Goal: Task Accomplishment & Management: Use online tool/utility

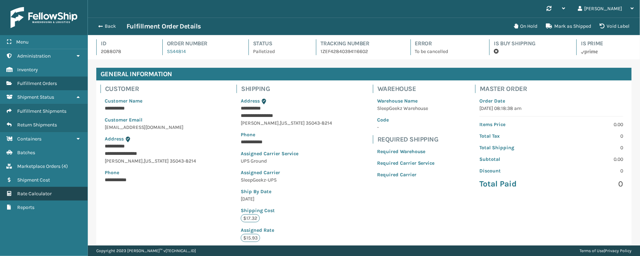
scroll to position [16, 552]
click at [37, 196] on span "Rate Calculator" at bounding box center [34, 194] width 34 height 6
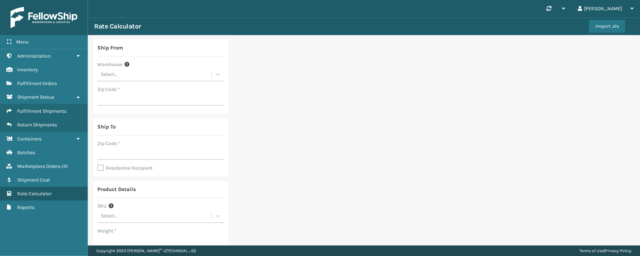
click at [190, 76] on div "Select..." at bounding box center [154, 75] width 114 height 12
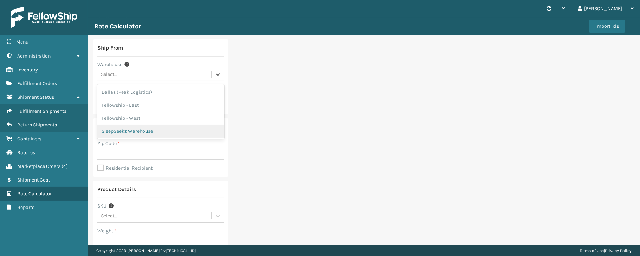
click at [151, 128] on div "SleepGeekz Warehouse" at bounding box center [160, 131] width 127 height 13
type input "32208"
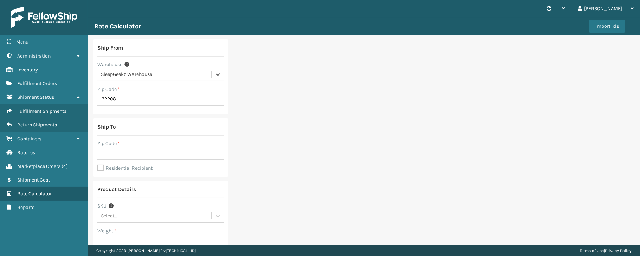
click at [99, 168] on label "Residential Recipient" at bounding box center [124, 168] width 55 height 6
click at [98, 165] on input "Residential Recipient" at bounding box center [97, 164] width 0 height 1
checkbox input "true"
click at [131, 151] on input "Zip Code *" at bounding box center [160, 153] width 127 height 13
click at [140, 153] on input "32222" at bounding box center [160, 153] width 127 height 13
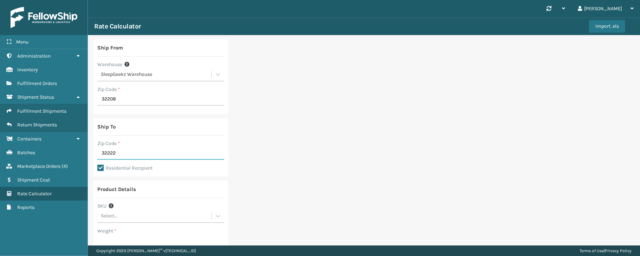
type input "32222"
click at [252, 160] on div "Ship From Warehouse SleepGeekz Warehouse Zip Code * 32208 Ship To Zip Code * 32…" at bounding box center [364, 210] width 552 height 351
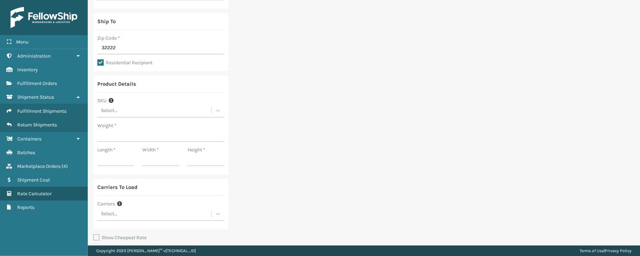
scroll to position [120, 0]
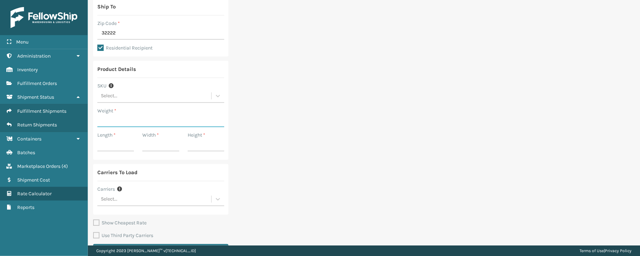
click at [106, 120] on input "Weight *" at bounding box center [160, 121] width 127 height 13
type input "22.1"
click at [113, 148] on input "Length *" at bounding box center [115, 145] width 37 height 13
type input "40.16"
click at [154, 145] on input "Width *" at bounding box center [160, 145] width 37 height 13
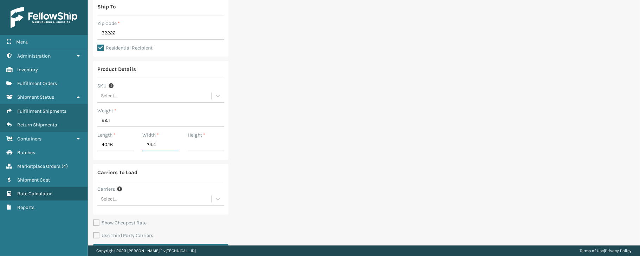
type input "24.4"
click at [203, 147] on input "Height *" at bounding box center [206, 145] width 37 height 13
type input "7.48"
click at [167, 200] on div "Select..." at bounding box center [154, 200] width 114 height 12
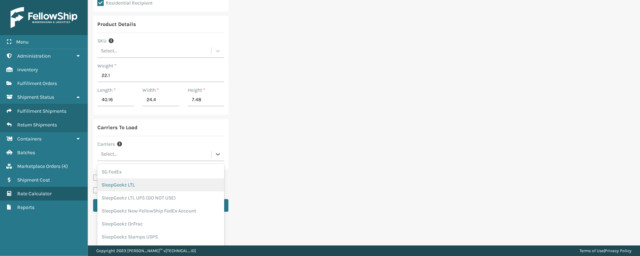
scroll to position [178, 0]
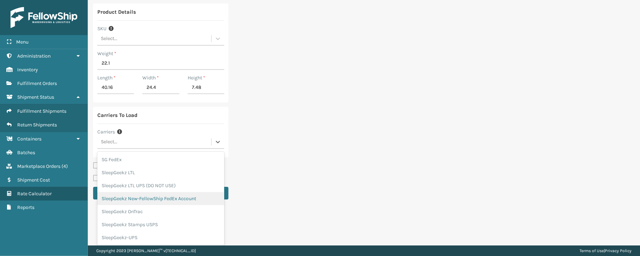
click at [180, 199] on div "SleepGeekz New-FellowShip FedEx Account" at bounding box center [160, 198] width 127 height 13
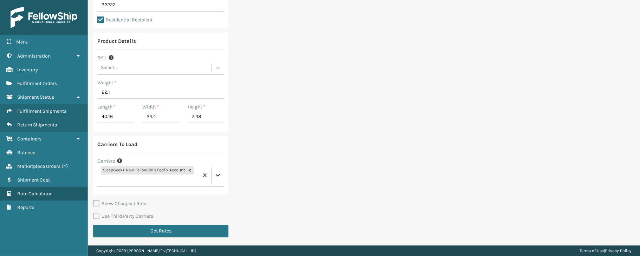
click at [217, 177] on div "option SleepGeekz New-FellowShip FedEx Account, selected. 0 results available. …" at bounding box center [160, 176] width 127 height 22
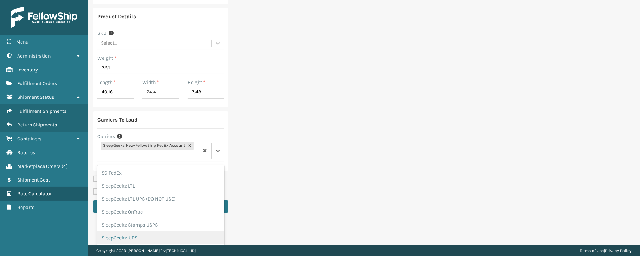
click at [153, 235] on div "SleepGeekz-UPS" at bounding box center [160, 238] width 127 height 13
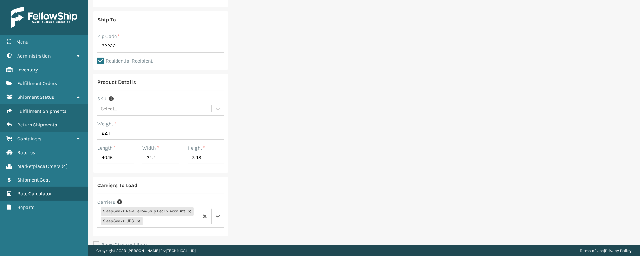
scroll to position [148, 0]
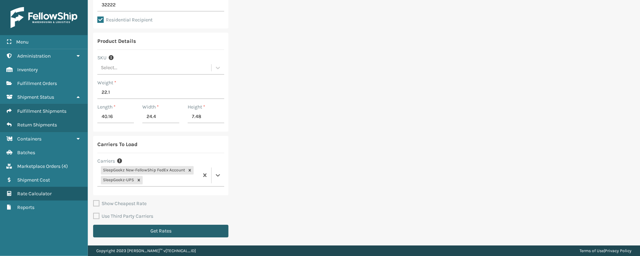
click at [214, 235] on button "Get Rates" at bounding box center [160, 231] width 135 height 13
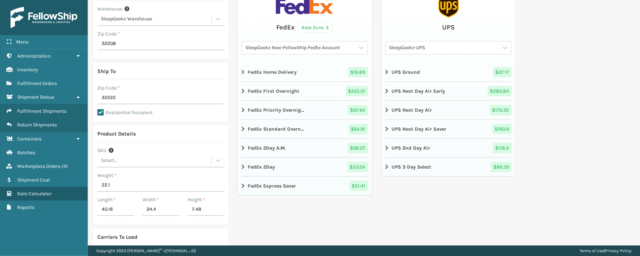
scroll to position [57, 0]
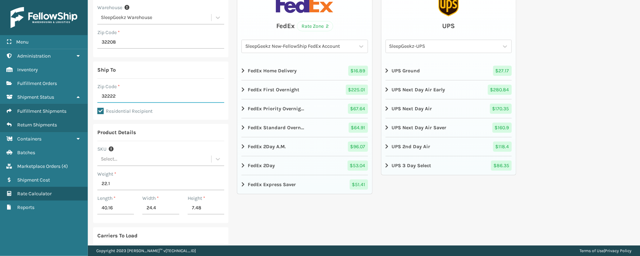
drag, startPoint x: 127, startPoint y: 92, endPoint x: 89, endPoint y: 92, distance: 38.0
click at [89, 92] on div "Ship From Warehouse SleepGeekz Warehouse Zip Code * 32208 Ship To Zip Code * 32…" at bounding box center [364, 157] width 552 height 359
type input "32569"
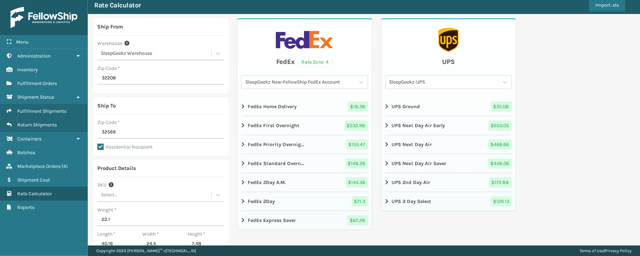
scroll to position [7, 0]
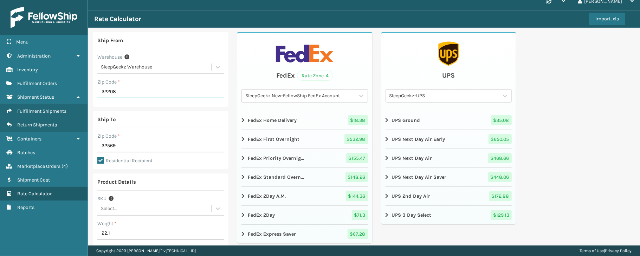
drag, startPoint x: 109, startPoint y: 91, endPoint x: 97, endPoint y: 92, distance: 12.0
click at [97, 92] on input "32208" at bounding box center [160, 92] width 127 height 13
type input "29044"
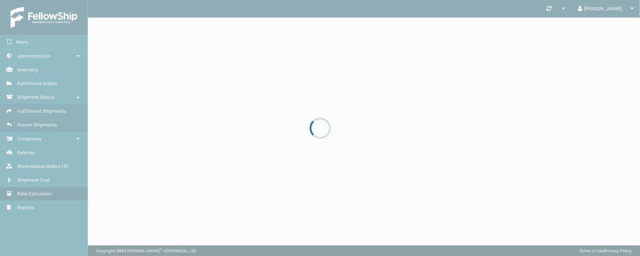
scroll to position [0, 0]
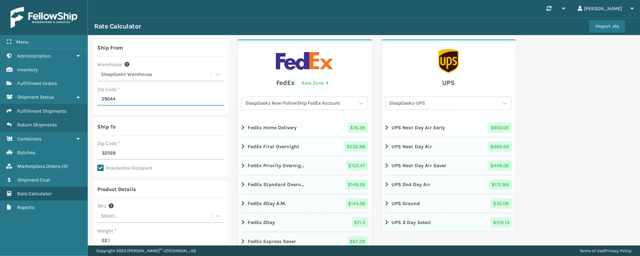
click at [148, 100] on input "29044" at bounding box center [160, 99] width 127 height 13
drag, startPoint x: 130, startPoint y: 97, endPoint x: 65, endPoint y: 91, distance: 64.6
click at [65, 0] on div "Menu Administration Inventory Fulfillment Orders Shipment Status Fulfillment Sh…" at bounding box center [320, 0] width 640 height 0
type input "32208"
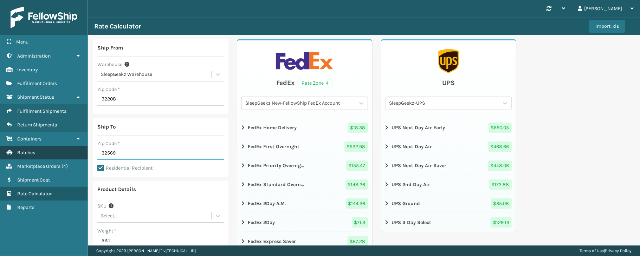
drag, startPoint x: 121, startPoint y: 151, endPoint x: 62, endPoint y: 151, distance: 59.4
click at [62, 0] on div "Menu Administration Inventory Fulfillment Orders Shipment Status Fulfillment Sh…" at bounding box center [320, 0] width 640 height 0
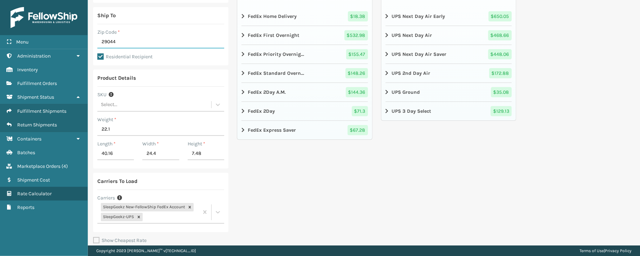
scroll to position [148, 0]
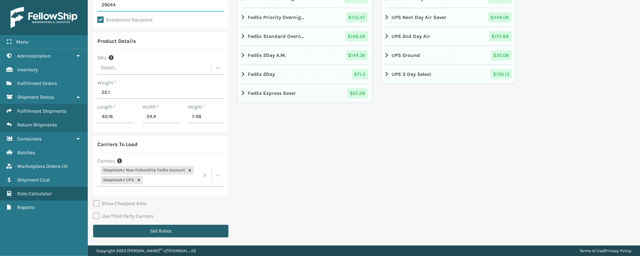
type input "29044"
click at [178, 230] on button "Get Rates" at bounding box center [160, 231] width 135 height 13
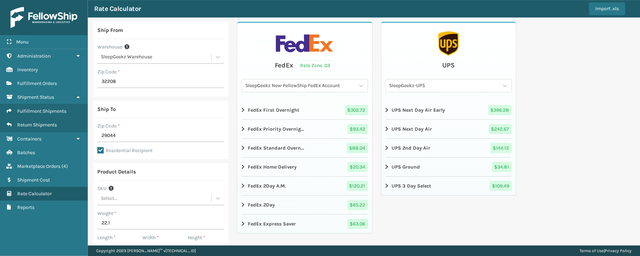
scroll to position [19, 0]
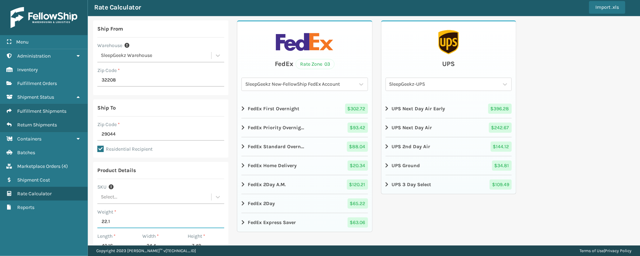
drag, startPoint x: 120, startPoint y: 220, endPoint x: 86, endPoint y: 220, distance: 33.4
click at [86, 0] on div "Menu Administration Inventory Fulfillment Orders Shipment Status Fulfillment Sh…" at bounding box center [320, 0] width 640 height 0
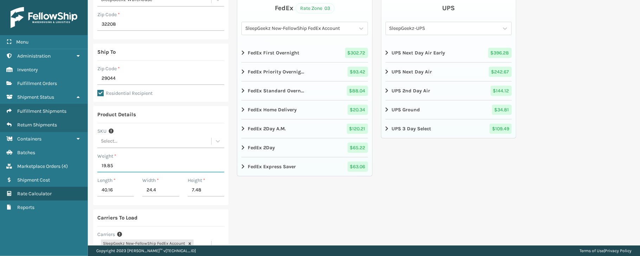
scroll to position [77, 0]
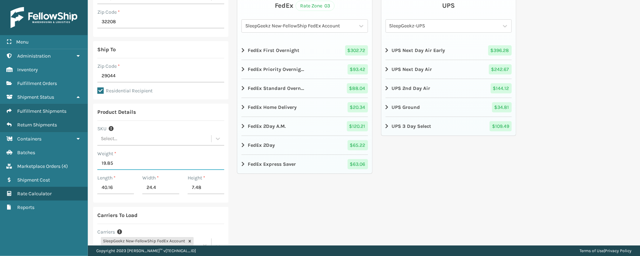
type input "19.85"
drag, startPoint x: 126, startPoint y: 192, endPoint x: 90, endPoint y: 200, distance: 36.4
click at [90, 200] on div "Ship From Warehouse SleepGeekz Warehouse Zip Code * 32208 Ship To Zip Code * 29…" at bounding box center [364, 137] width 552 height 359
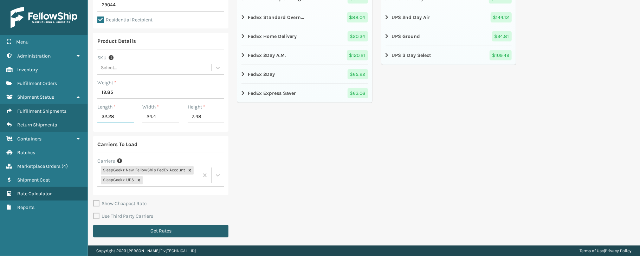
type input "32.28"
click at [182, 230] on button "Get Rates" at bounding box center [160, 231] width 135 height 13
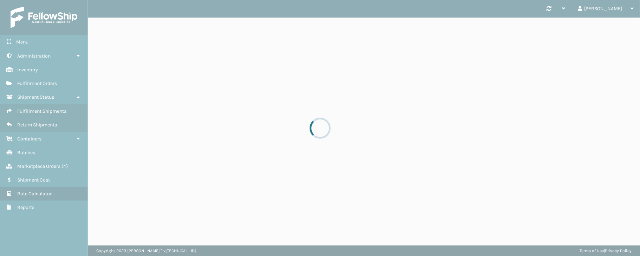
scroll to position [0, 0]
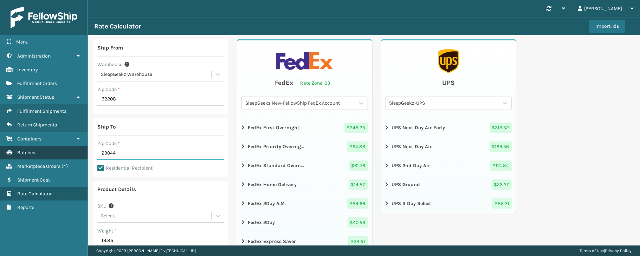
drag, startPoint x: 117, startPoint y: 151, endPoint x: 82, endPoint y: 152, distance: 35.2
click at [82, 0] on div "Menu Administration Inventory Fulfillment Orders Shipment Status Fulfillment Sh…" at bounding box center [320, 0] width 640 height 0
type input "32222"
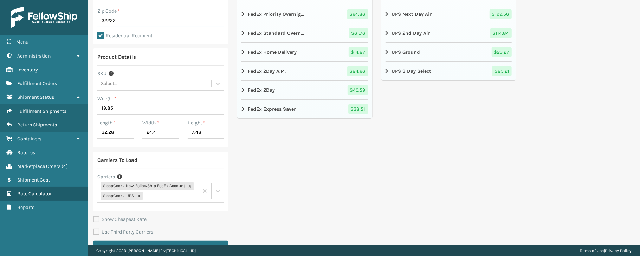
scroll to position [148, 0]
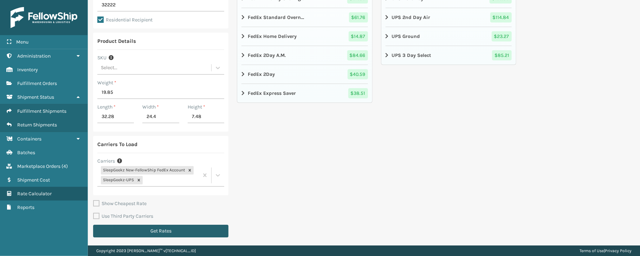
click at [184, 234] on button "Get Rates" at bounding box center [160, 231] width 135 height 13
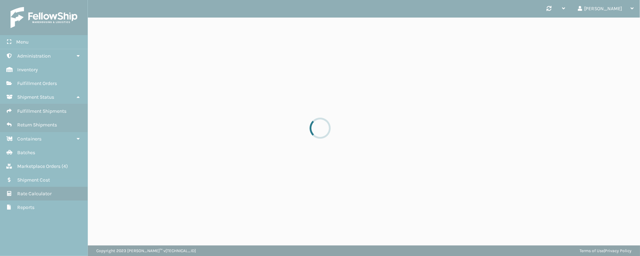
scroll to position [0, 0]
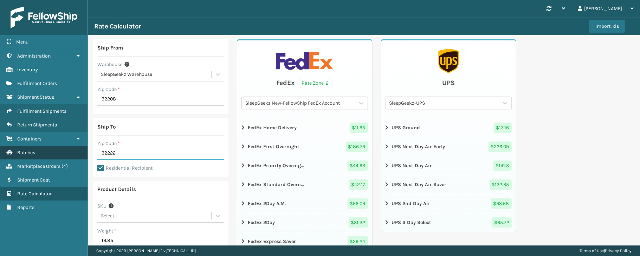
drag, startPoint x: 126, startPoint y: 151, endPoint x: 82, endPoint y: 151, distance: 43.6
click at [82, 0] on div "Menu Administration Inventory Fulfillment Orders Shipment Status Fulfillment Sh…" at bounding box center [320, 0] width 640 height 0
type input "32"
click at [82, 151] on link "Batches" at bounding box center [44, 153] width 88 height 14
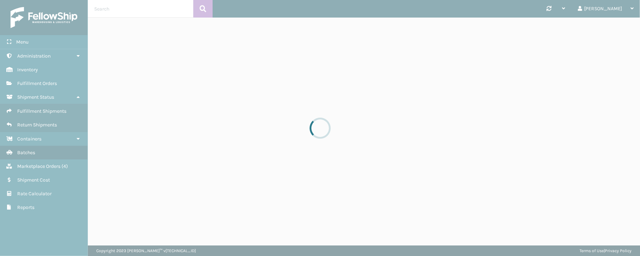
click at [36, 193] on div at bounding box center [320, 128] width 640 height 256
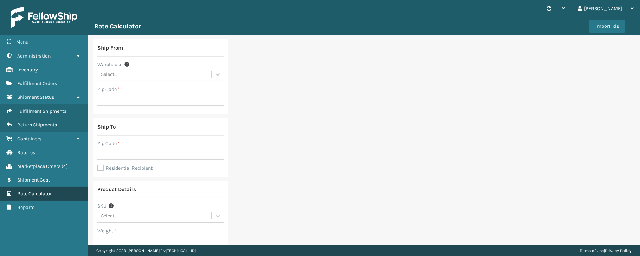
click at [41, 193] on span "Rate Calculator" at bounding box center [34, 194] width 34 height 6
click at [146, 77] on div "Select..." at bounding box center [154, 75] width 114 height 12
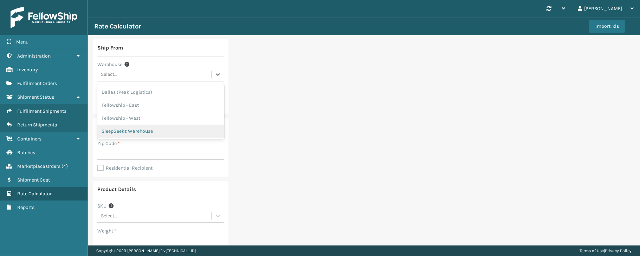
click at [138, 128] on div "SleepGeekz Warehouse" at bounding box center [160, 131] width 127 height 13
type input "32208"
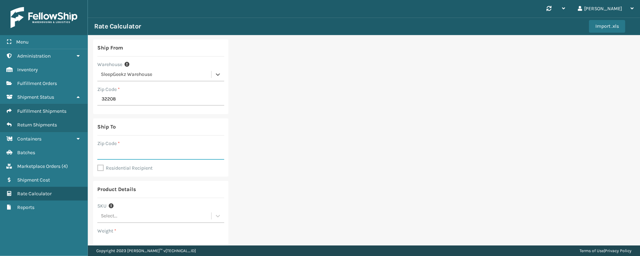
click at [131, 155] on input "Zip Code *" at bounding box center [160, 153] width 127 height 13
type input "32222"
click at [101, 169] on label "Residential Recipient" at bounding box center [124, 168] width 55 height 6
click at [98, 165] on input "Residential Recipient" at bounding box center [97, 164] width 0 height 1
checkbox input "true"
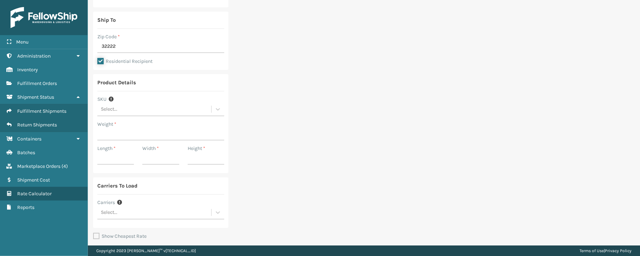
scroll to position [140, 0]
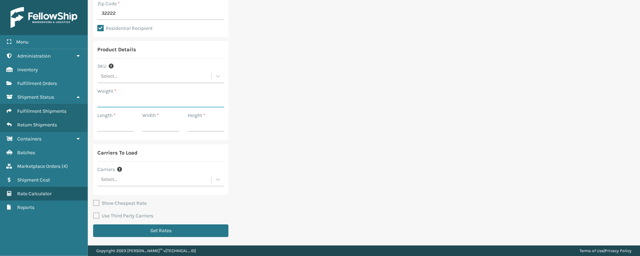
click at [118, 100] on input "Weight *" at bounding box center [160, 101] width 127 height 13
type input "19.85"
click at [117, 126] on input "Length *" at bounding box center [115, 125] width 37 height 13
type input "32.28"
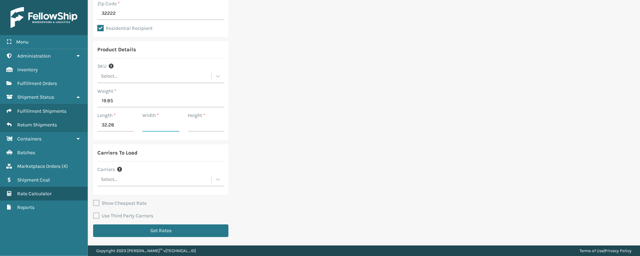
click at [156, 123] on input "Width *" at bounding box center [160, 125] width 37 height 13
type input "24.4"
click at [203, 124] on input "Height *" at bounding box center [206, 125] width 37 height 13
type input "7.48"
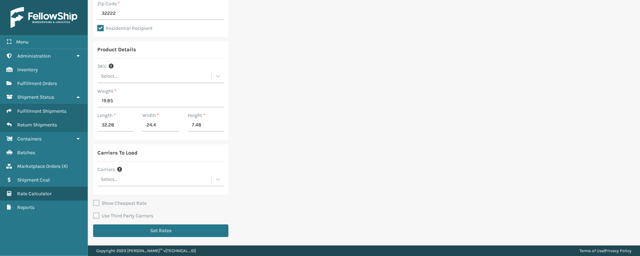
click at [217, 142] on div "Ship From Warehouse SleepGeekz Warehouse Zip Code * 32208 Ship To Zip Code * 32…" at bounding box center [160, 70] width 135 height 342
click at [326, 134] on div "Ship From Warehouse SleepGeekz Warehouse Zip Code * 32208 Ship To Zip Code * 32…" at bounding box center [364, 70] width 552 height 351
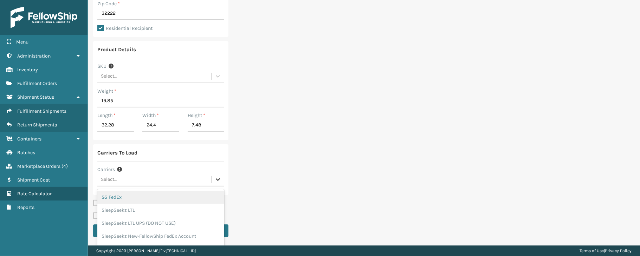
click at [218, 180] on icon at bounding box center [218, 179] width 7 height 7
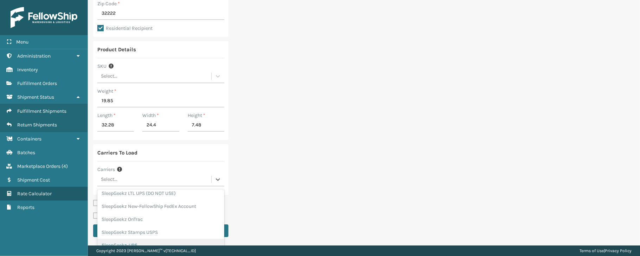
click at [145, 244] on div "SleepGeekz-UPS" at bounding box center [160, 245] width 127 height 13
click at [145, 244] on div "Ship From Warehouse SleepGeekz Warehouse Zip Code * 32208 Ship To Zip Code * 32…" at bounding box center [364, 70] width 552 height 351
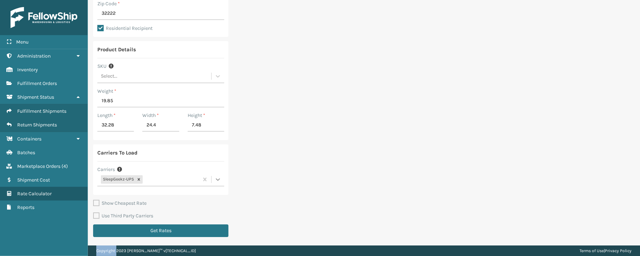
click at [215, 179] on icon at bounding box center [218, 179] width 7 height 7
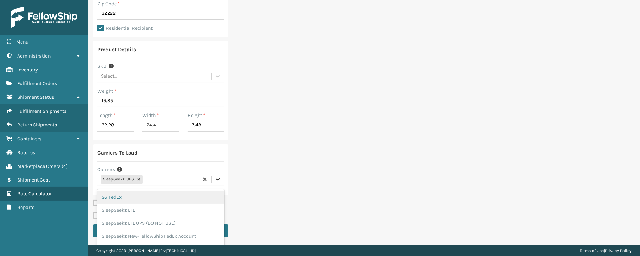
click at [215, 182] on icon at bounding box center [218, 179] width 7 height 7
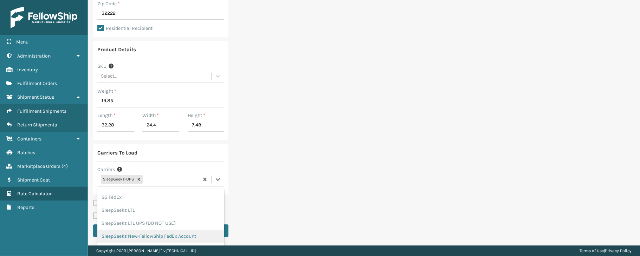
click at [180, 234] on div "SleepGeekz New-FellowShip FedEx Account" at bounding box center [160, 236] width 127 height 13
click at [180, 221] on div "Use Third Party Carriers" at bounding box center [160, 216] width 135 height 8
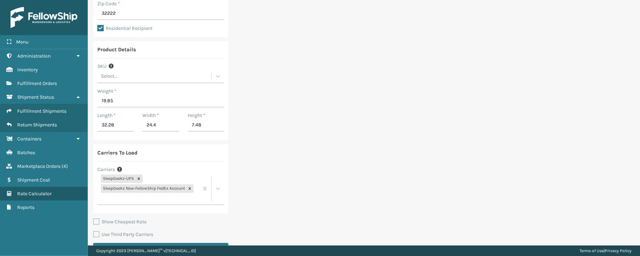
click at [346, 176] on div "Ship From Warehouse SleepGeekz Warehouse Zip Code * 32208 Ship To Zip Code * 32…" at bounding box center [364, 79] width 552 height 369
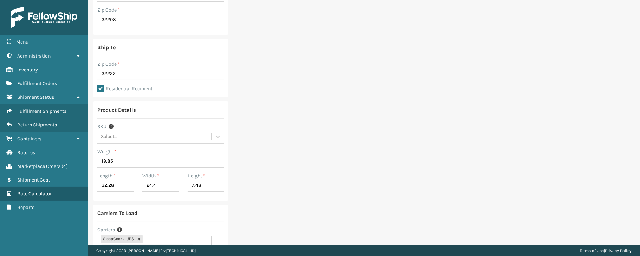
scroll to position [158, 0]
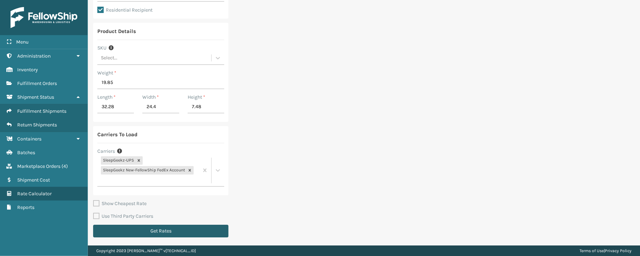
click at [178, 234] on button "Get Rates" at bounding box center [160, 231] width 135 height 13
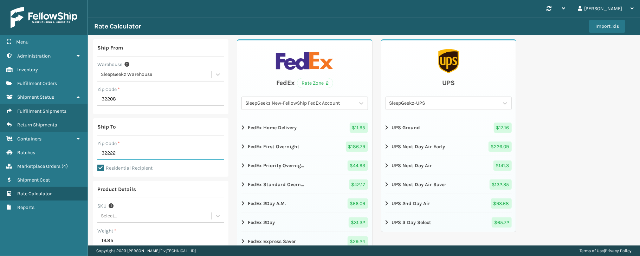
drag, startPoint x: 123, startPoint y: 155, endPoint x: 95, endPoint y: 154, distance: 27.8
click at [95, 154] on div "Ship To Zip Code * 32222 Residential Recipient" at bounding box center [160, 148] width 135 height 58
type input "32569"
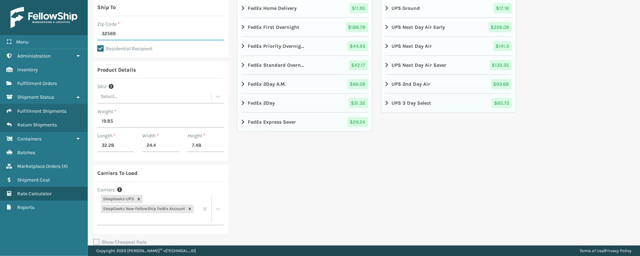
scroll to position [158, 0]
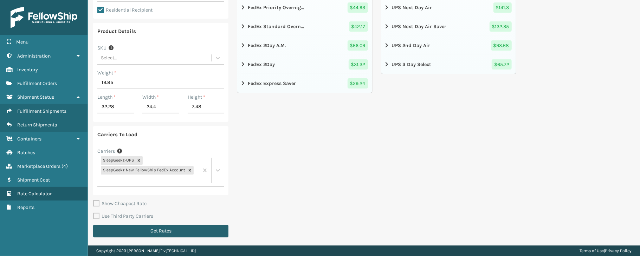
click at [194, 235] on button "Get Rates" at bounding box center [160, 231] width 135 height 13
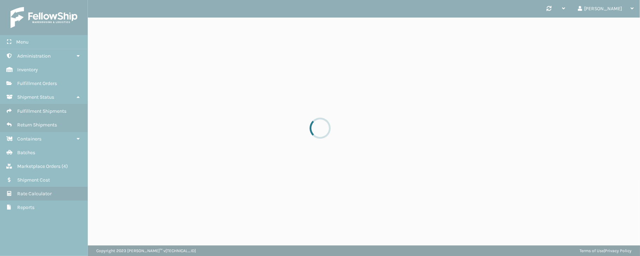
scroll to position [0, 0]
click at [194, 235] on div at bounding box center [320, 128] width 640 height 256
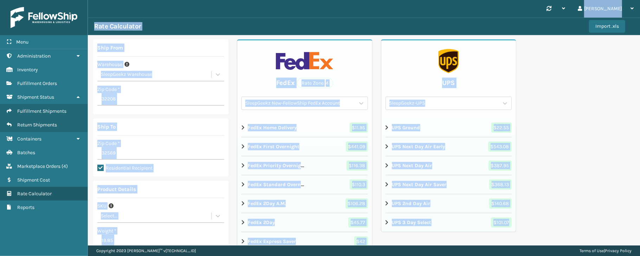
click at [542, 83] on div "Ship From Warehouse SleepGeekz Warehouse Zip Code * 32208 Ship To Zip Code * 32…" at bounding box center [364, 219] width 552 height 369
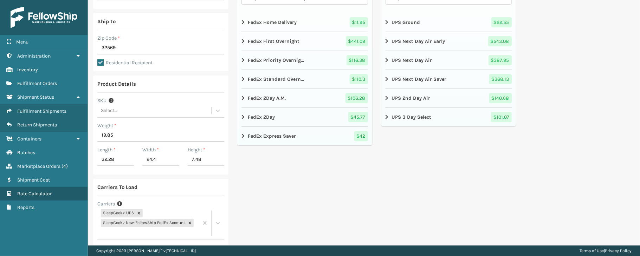
scroll to position [101, 0]
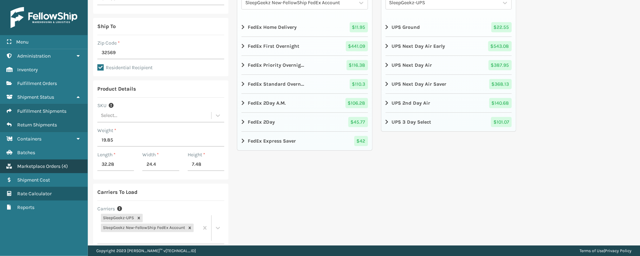
click at [30, 165] on span "Marketplace Orders" at bounding box center [38, 167] width 43 height 6
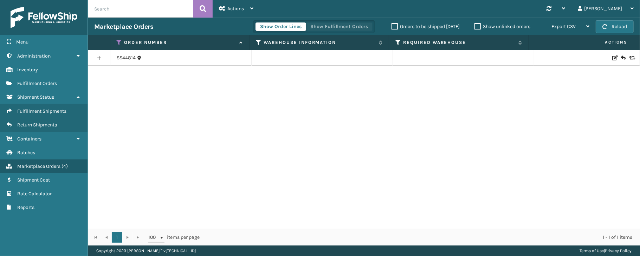
click at [326, 27] on button "Show Fulfillment Orders" at bounding box center [339, 27] width 67 height 8
click at [119, 43] on icon at bounding box center [120, 42] width 6 height 6
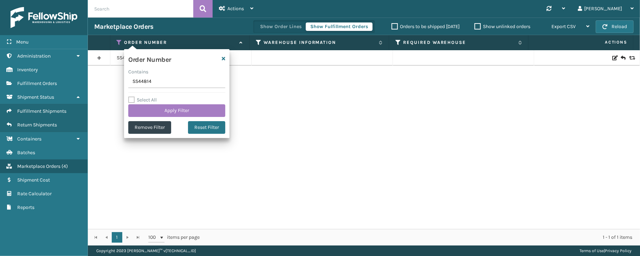
drag, startPoint x: 156, startPoint y: 85, endPoint x: 120, endPoint y: 83, distance: 36.3
click at [119, 83] on section "Marketplace Orders Show Order Lines Show Fulfillment Orders Orders to be shippe…" at bounding box center [364, 132] width 552 height 228
type input "884212527508"
click at [224, 59] on icon "button" at bounding box center [224, 58] width 4 height 5
click at [224, 59] on div "SS44814" at bounding box center [181, 58] width 128 height 7
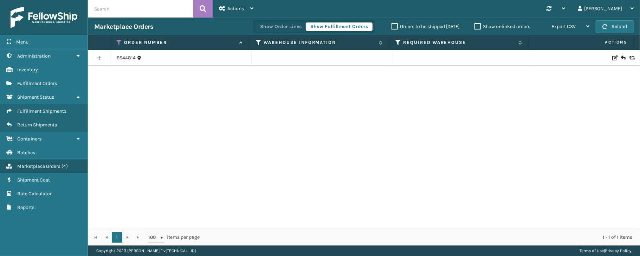
click at [224, 59] on div "SS44814" at bounding box center [181, 58] width 128 height 7
click at [37, 86] on span "Fulfillment Orders" at bounding box center [37, 84] width 40 height 6
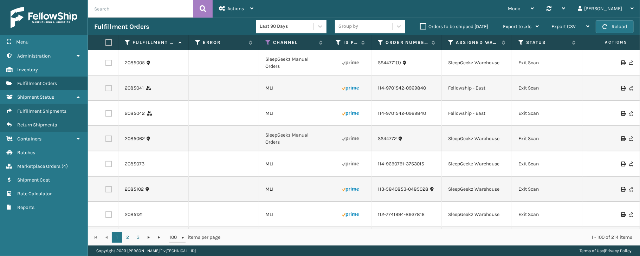
click at [128, 11] on input "text" at bounding box center [141, 9] width 106 height 18
paste input "884212527508"
type input "884212527508"
click at [202, 8] on icon at bounding box center [203, 9] width 7 height 11
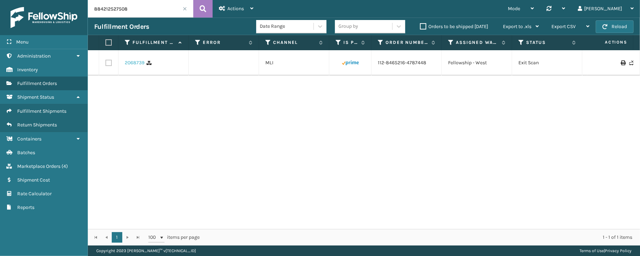
click at [143, 63] on link "2068739" at bounding box center [135, 62] width 20 height 7
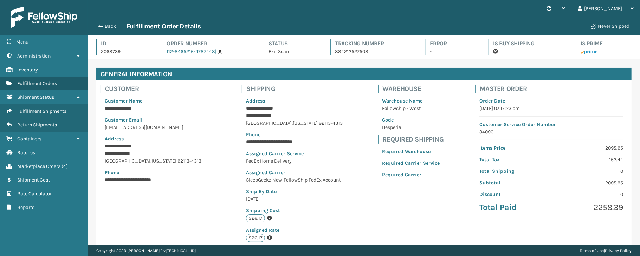
scroll to position [16, 552]
click at [111, 6] on div "Synchronise all channels [PERSON_NAME] Log Out" at bounding box center [364, 9] width 552 height 18
click at [100, 29] on button "Back" at bounding box center [110, 26] width 32 height 6
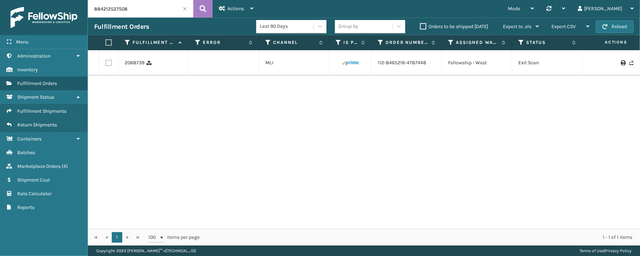
drag, startPoint x: 145, startPoint y: 10, endPoint x: 81, endPoint y: 15, distance: 64.5
click at [78, 0] on div "Menu Administration Inventory Fulfillment Orders Shipment Status Fulfillment Sh…" at bounding box center [320, 0] width 640 height 0
paste input "393129253739"
type input "393129253739"
click at [200, 8] on icon at bounding box center [203, 9] width 7 height 11
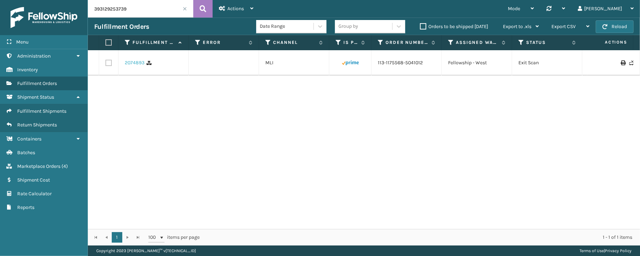
click at [134, 62] on link "2074893" at bounding box center [135, 62] width 20 height 7
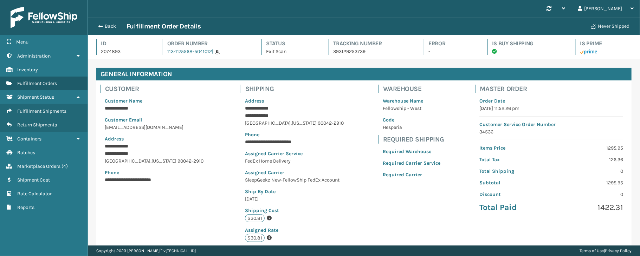
scroll to position [16, 552]
click at [132, 212] on div "**********" at bounding box center [364, 172] width 536 height 182
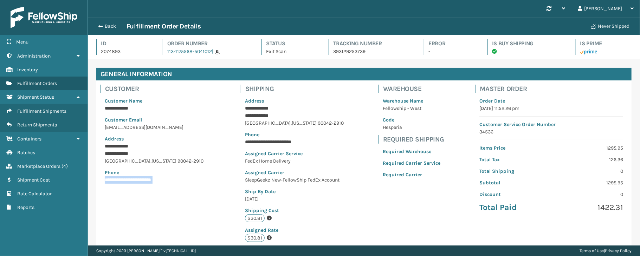
click at [132, 212] on div "**********" at bounding box center [364, 172] width 536 height 182
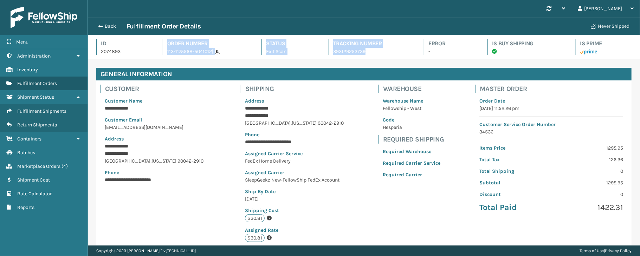
drag, startPoint x: 375, startPoint y: 50, endPoint x: 166, endPoint y: 46, distance: 208.2
click at [166, 46] on div "Id 2074893 Order Number 113-1175568-5041012 | Status Exit Scan Tracking Number …" at bounding box center [364, 49] width 536 height 20
copy div "Order Number 113-1175568-5041012 | Status Exit Scan Tracking Number 393129253739"
click at [103, 28] on button "Back" at bounding box center [110, 26] width 32 height 6
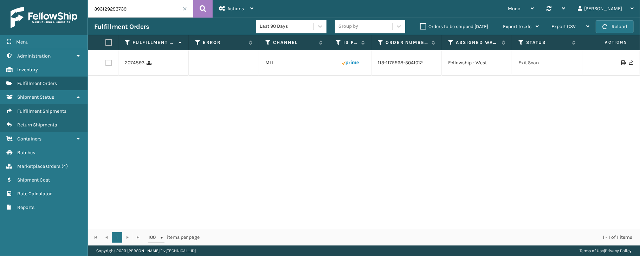
click at [185, 8] on span at bounding box center [185, 9] width 4 height 4
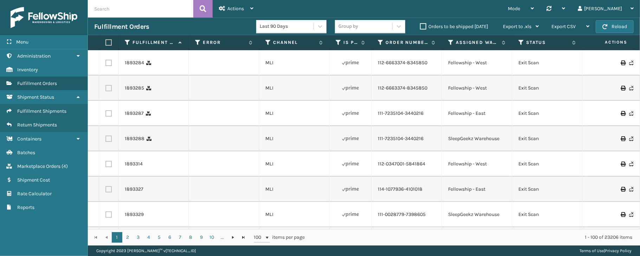
click at [113, 4] on input "text" at bounding box center [141, 9] width 106 height 18
paste input "884212527508"
type input "884212527508"
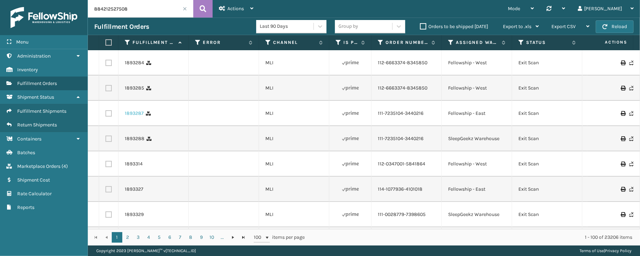
click at [132, 116] on link "1893287" at bounding box center [134, 113] width 19 height 7
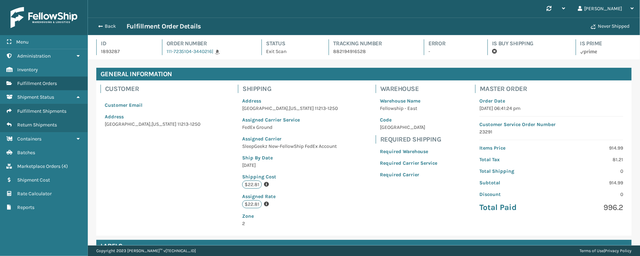
scroll to position [16, 552]
click at [113, 30] on div "Back Fulfillment Order Details" at bounding box center [340, 26] width 493 height 8
click at [112, 27] on button "Back" at bounding box center [110, 26] width 32 height 6
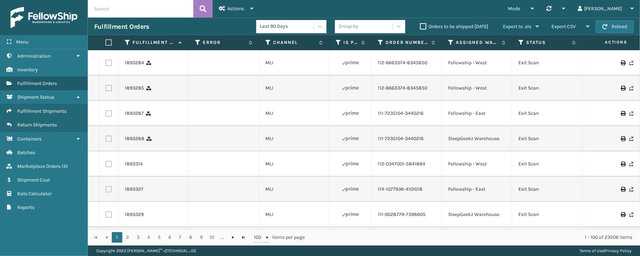
click at [118, 6] on input "text" at bounding box center [141, 9] width 106 height 18
paste input "884212527508"
type input "884212527508"
click at [204, 12] on icon at bounding box center [203, 9] width 7 height 11
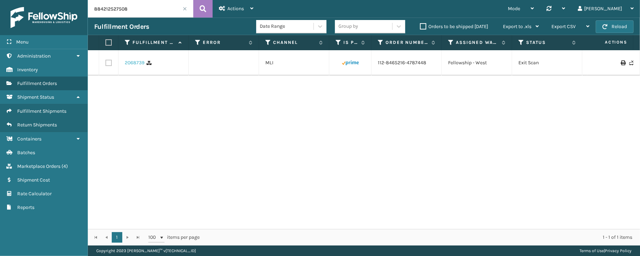
click at [138, 65] on link "2068739" at bounding box center [135, 62] width 20 height 7
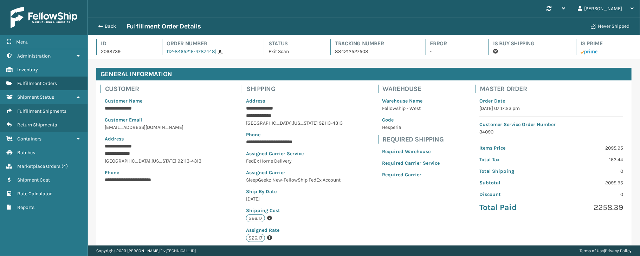
scroll to position [16, 552]
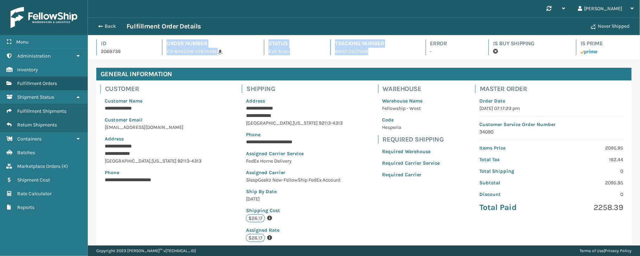
drag, startPoint x: 387, startPoint y: 54, endPoint x: 165, endPoint y: 41, distance: 221.9
click at [165, 41] on div "Id 2068739 Order Number 112-8465216-4787448 | Status Exit Scan Tracking Number …" at bounding box center [364, 49] width 536 height 20
copy div "Order Number 112-8465216-4787448 | Status Exit Scan Tracking Number 884212527508"
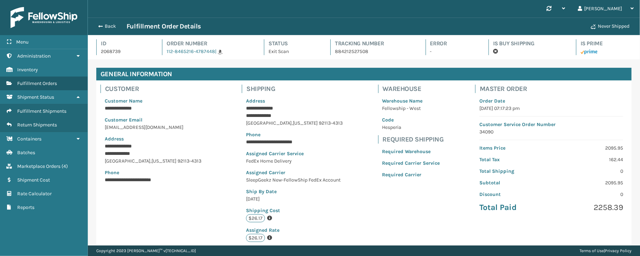
click at [41, 243] on div "Menu Administration Inventory Fulfillment Orders Shipment Status Fulfillment Sh…" at bounding box center [44, 128] width 88 height 256
click at [37, 197] on span "Rate Calculator" at bounding box center [34, 194] width 34 height 6
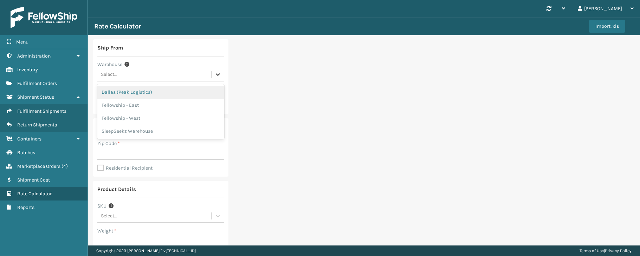
click at [219, 72] on icon at bounding box center [218, 74] width 7 height 7
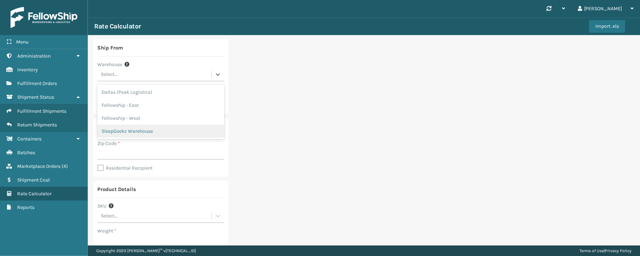
click at [144, 136] on div "SleepGeekz Warehouse" at bounding box center [160, 131] width 127 height 13
type input "32208"
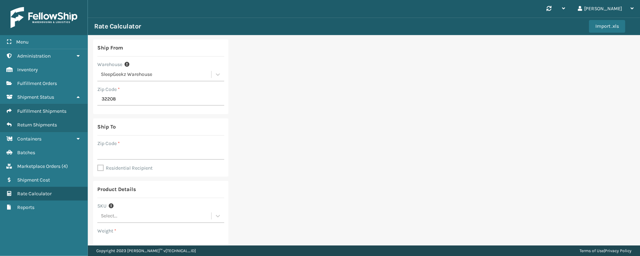
click at [38, 244] on div "Menu Select Warehouse or manually enter zip code. Administration Select Warehou…" at bounding box center [44, 128] width 88 height 256
click at [165, 155] on input "Zip Code *" at bounding box center [160, 153] width 127 height 13
type input "32222"
click at [105, 169] on label "Residential Recipient" at bounding box center [124, 168] width 55 height 6
click at [98, 165] on input "Residential Recipient" at bounding box center [97, 164] width 0 height 1
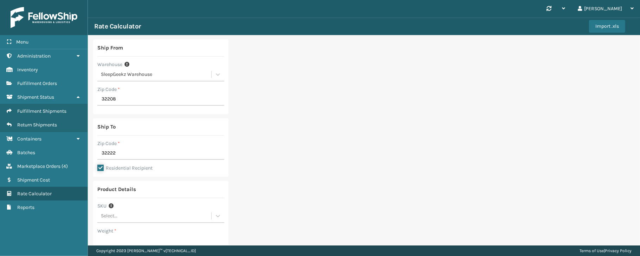
checkbox input "true"
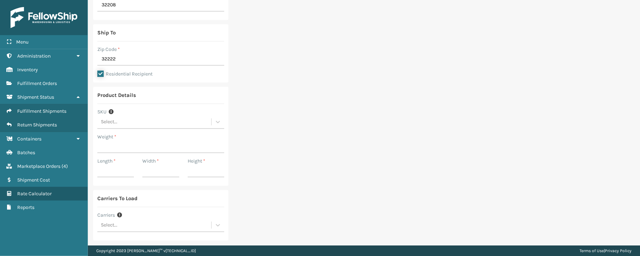
scroll to position [140, 0]
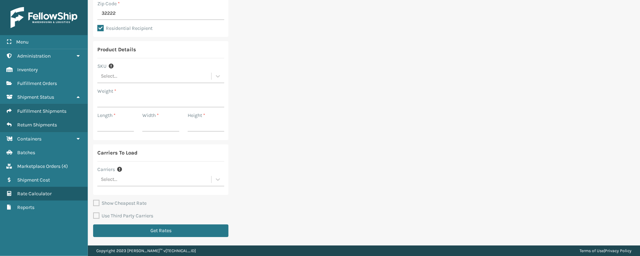
click at [119, 77] on div "Select..." at bounding box center [154, 77] width 114 height 12
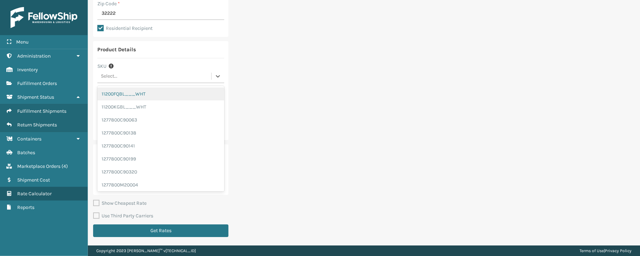
click at [286, 103] on div "Ship From Warehouse SleepGeekz Warehouse Zip Code * 32208 Ship To Zip Code * 32…" at bounding box center [364, 70] width 552 height 351
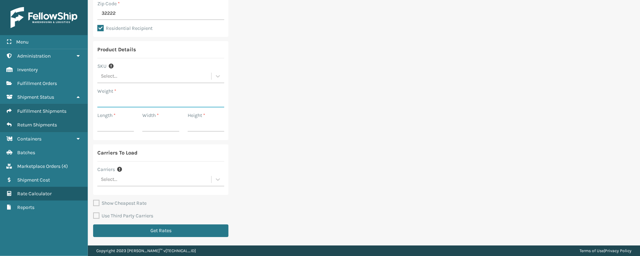
click at [151, 103] on input "Weight *" at bounding box center [160, 101] width 127 height 13
type input "22.21"
click at [411, 130] on div "Ship From Warehouse SleepGeekz Warehouse Zip Code * 32208 Ship To Zip Code * 32…" at bounding box center [364, 70] width 552 height 351
click at [32, 237] on div "Menu Select Warehouse or manually enter zip code. Administration Select Warehou…" at bounding box center [44, 128] width 88 height 256
click at [108, 126] on input "Length *" at bounding box center [115, 125] width 37 height 13
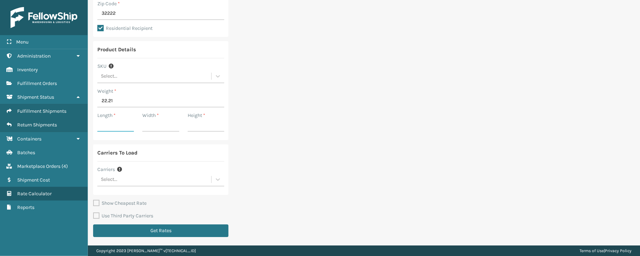
click at [108, 126] on input "Length *" at bounding box center [115, 125] width 37 height 13
type input "62.99"
click at [161, 132] on input "Width *" at bounding box center [160, 125] width 37 height 13
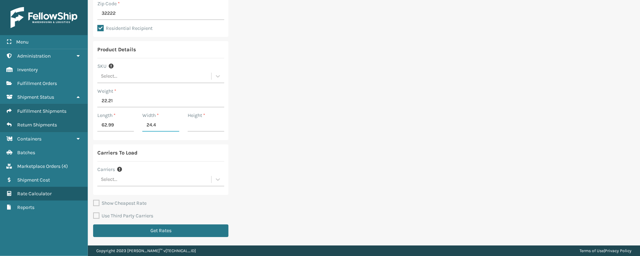
type input "24.4"
click at [416, 148] on div "Ship From Warehouse SleepGeekz Warehouse Zip Code * 32208 Ship To Zip Code * 32…" at bounding box center [364, 70] width 552 height 351
click at [203, 126] on input "Height *" at bounding box center [206, 125] width 37 height 13
type input "3.55"
click at [219, 180] on icon at bounding box center [218, 179] width 7 height 7
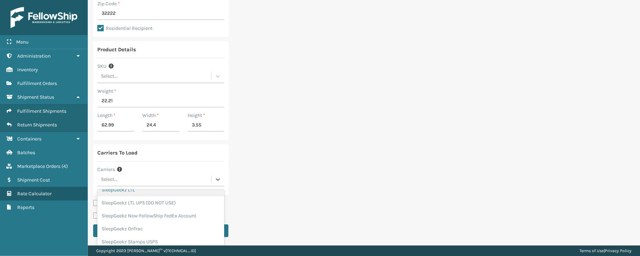
scroll to position [30, 0]
click at [167, 239] on div "SleepGeekz-UPS" at bounding box center [160, 245] width 127 height 13
click at [211, 182] on span at bounding box center [211, 179] width 0 height 7
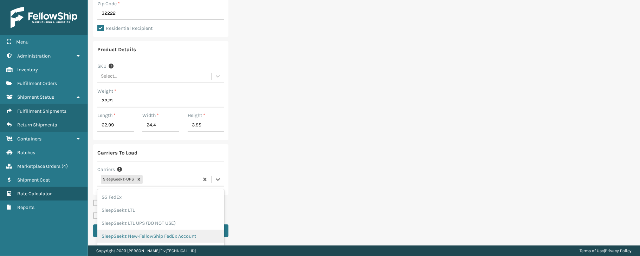
click at [173, 231] on div "SleepGeekz New-FellowShip FedEx Account" at bounding box center [160, 236] width 127 height 13
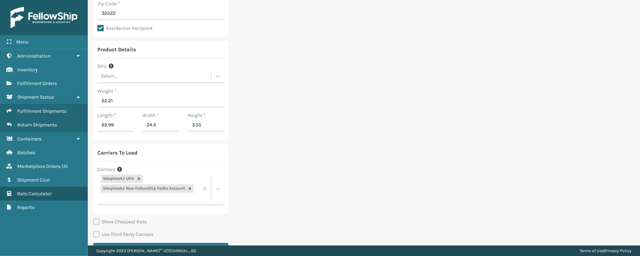
click at [302, 186] on div "Ship From Warehouse SleepGeekz Warehouse Zip Code * 32208 Ship To Zip Code * 32…" at bounding box center [364, 79] width 552 height 369
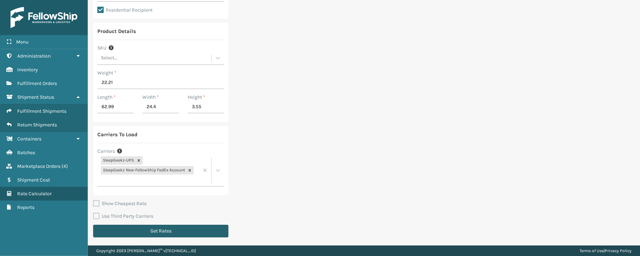
click at [177, 234] on button "Get Rates" at bounding box center [160, 231] width 135 height 13
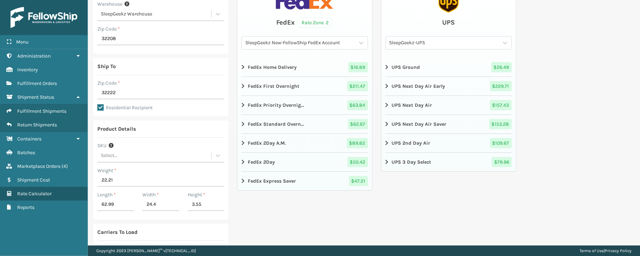
scroll to position [0, 0]
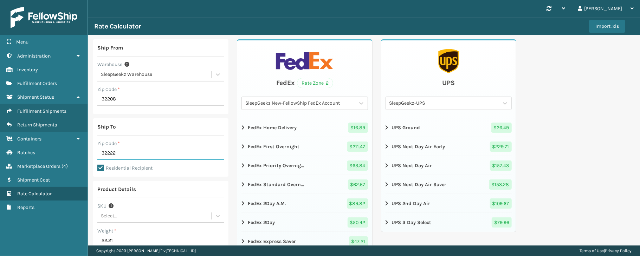
drag, startPoint x: 141, startPoint y: 154, endPoint x: 95, endPoint y: 153, distance: 46.1
click at [95, 153] on div "Ship To Zip Code * 32222 Residential Recipient" at bounding box center [160, 148] width 135 height 58
type input "29044"
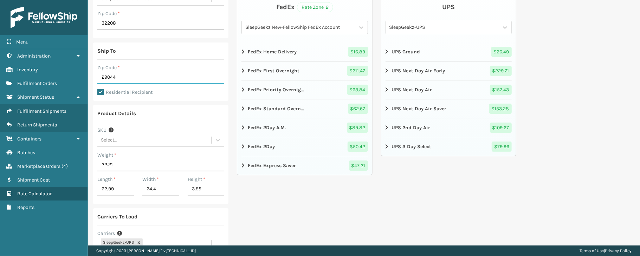
scroll to position [142, 0]
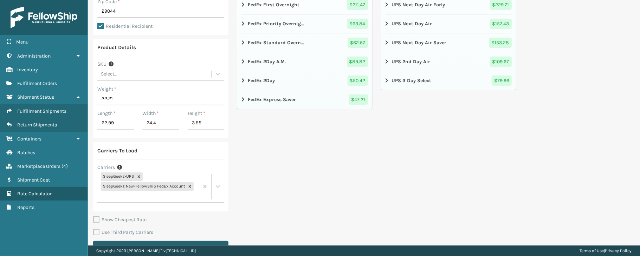
click at [206, 241] on button "Get Rates" at bounding box center [160, 247] width 135 height 13
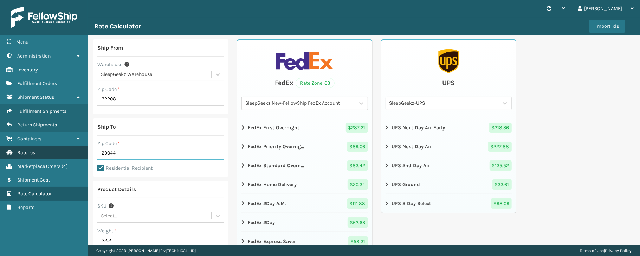
drag, startPoint x: 134, startPoint y: 153, endPoint x: 82, endPoint y: 154, distance: 52.0
click at [82, 0] on div "Menu Batches Administration Batches Inventory Batches Fulfillment Orders Batche…" at bounding box center [320, 0] width 640 height 0
type input "32569"
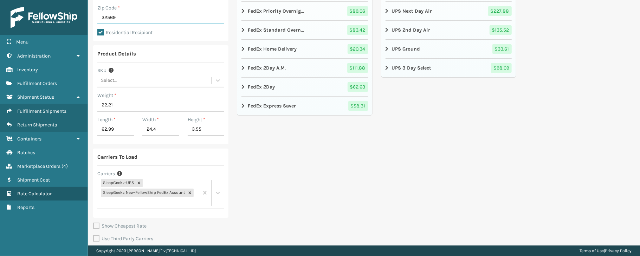
scroll to position [158, 0]
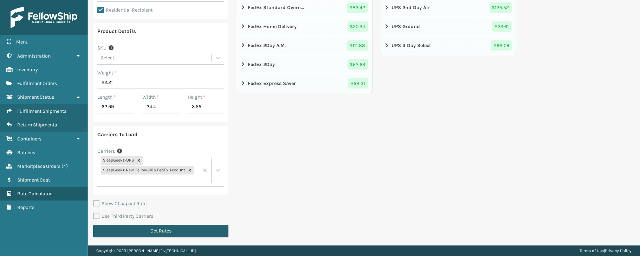
click at [207, 231] on button "Get Rates" at bounding box center [160, 231] width 135 height 13
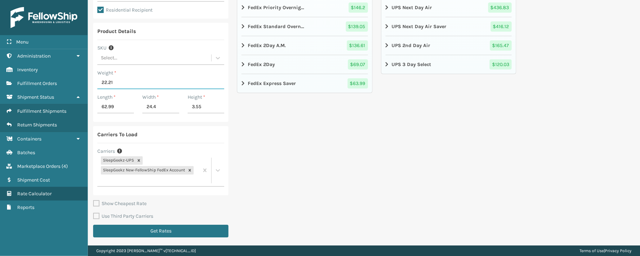
drag, startPoint x: 117, startPoint y: 82, endPoint x: 90, endPoint y: 82, distance: 27.1
click at [90, 82] on div "Ship From Warehouse SleepGeekz Warehouse Zip Code * 32208 Ship To Zip Code * 32…" at bounding box center [364, 61] width 552 height 369
type input "19.85"
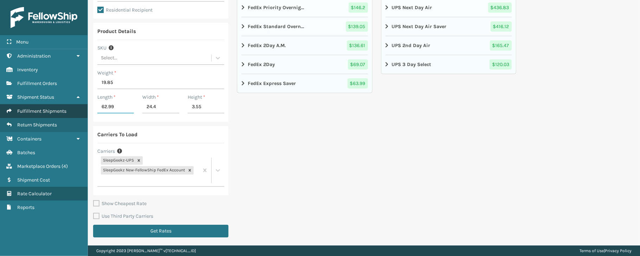
drag, startPoint x: 127, startPoint y: 109, endPoint x: 72, endPoint y: 115, distance: 55.3
click at [72, 0] on div "Menu Batches Administration Batches Inventory Batches Fulfillment Orders Batche…" at bounding box center [320, 0] width 640 height 0
type input "78.35"
drag, startPoint x: 169, startPoint y: 108, endPoint x: 122, endPoint y: 114, distance: 47.2
click at [122, 114] on div "Length * 78.35 Width * 24.4 Height * 3.55" at bounding box center [160, 106] width 135 height 24
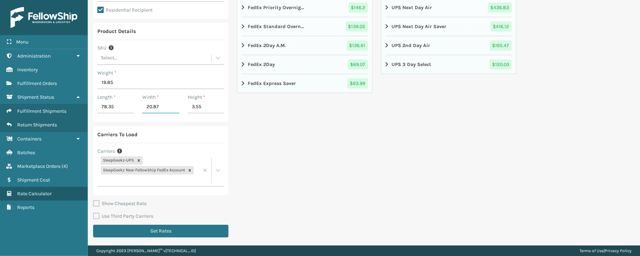
type input "20.87"
click at [292, 185] on div "FedEx Rate Zone 4 SleepGeekz New-FellowShip FedEx Account FedEx Home Delivery $…" at bounding box center [304, 61] width 135 height 361
click at [210, 108] on input "3.55" at bounding box center [206, 107] width 37 height 13
click at [299, 164] on div "FedEx Rate Zone 4 SleepGeekz New-FellowShip FedEx Account FedEx Home Delivery $…" at bounding box center [304, 61] width 135 height 361
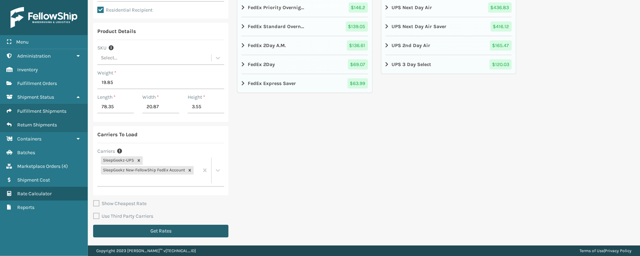
click at [210, 231] on button "Get Rates" at bounding box center [160, 231] width 135 height 13
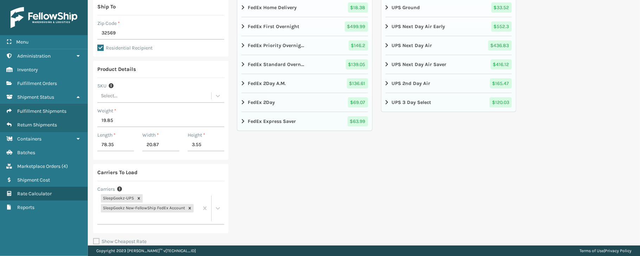
scroll to position [124, 0]
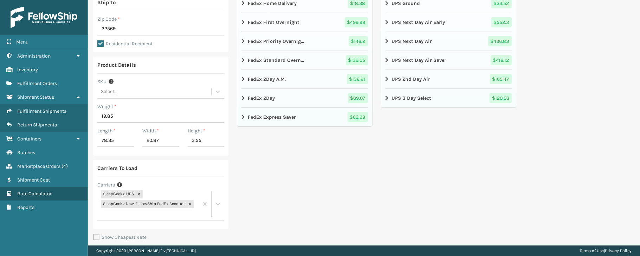
click at [130, 20] on div "Zip Code *" at bounding box center [160, 18] width 127 height 7
drag, startPoint x: 124, startPoint y: 28, endPoint x: 75, endPoint y: 34, distance: 49.6
click at [75, 0] on div "Menu Batches Administration Batches Inventory Batches Fulfillment Orders Batche…" at bounding box center [320, 0] width 640 height 0
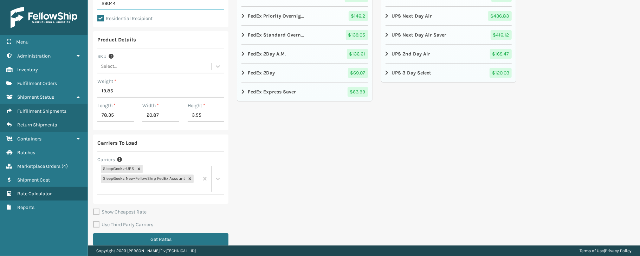
scroll to position [158, 0]
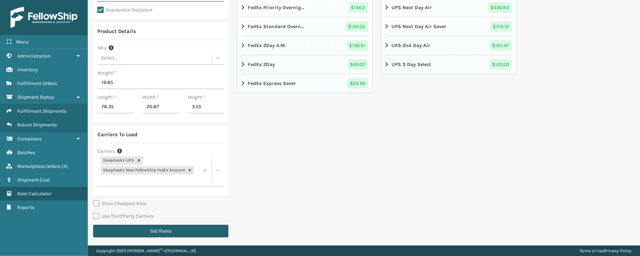
type input "29044"
click at [211, 226] on button "Get Rates" at bounding box center [160, 231] width 135 height 13
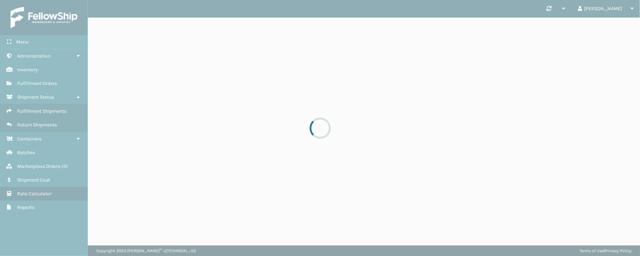
scroll to position [0, 0]
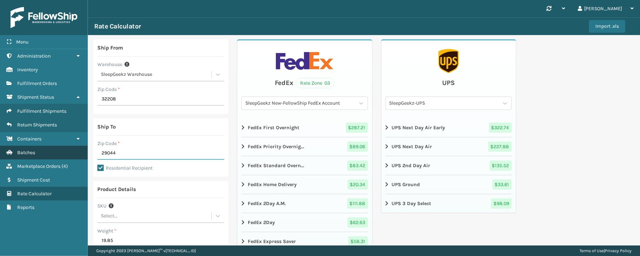
drag, startPoint x: 125, startPoint y: 154, endPoint x: 87, endPoint y: 155, distance: 38.7
click at [87, 0] on div "Menu Batches Administration Batches Inventory Batches Fulfillment Orders Batche…" at bounding box center [320, 0] width 640 height 0
type input "32222"
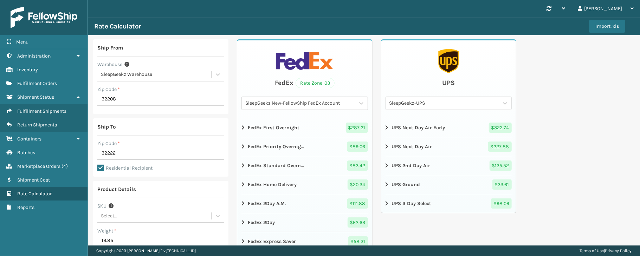
click at [573, 105] on div "Ship From Warehouse SleepGeekz Warehouse Zip Code * 32208 Ship To Zip Code * 32…" at bounding box center [364, 219] width 552 height 369
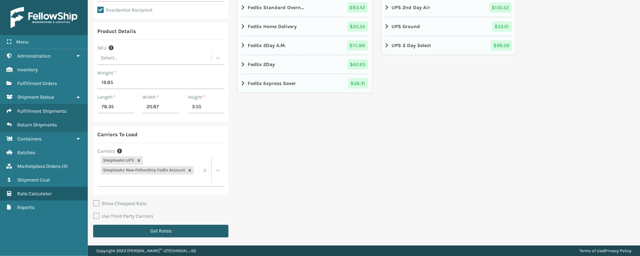
click at [212, 231] on button "Get Rates" at bounding box center [160, 231] width 135 height 13
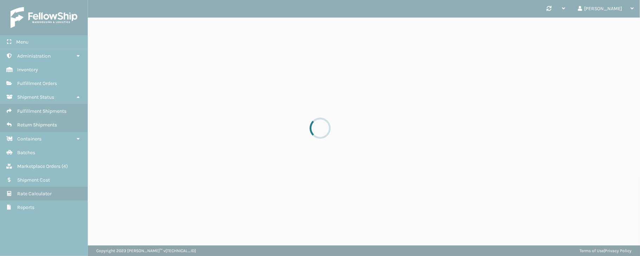
scroll to position [0, 0]
